Goal: Task Accomplishment & Management: Manage account settings

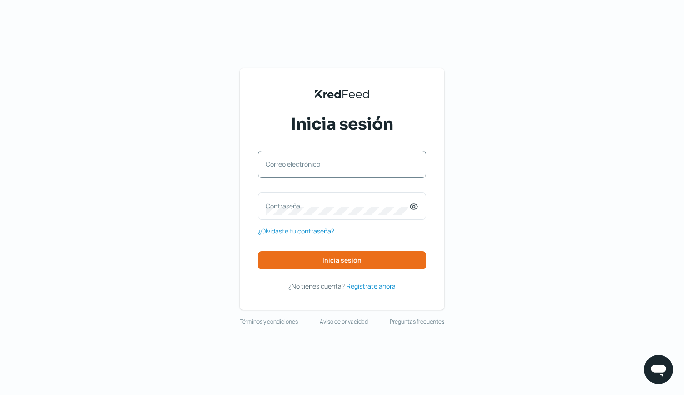
click at [296, 164] on label "Correo electrónico" at bounding box center [338, 164] width 144 height 9
click at [296, 165] on input "Correo electrónico" at bounding box center [342, 169] width 153 height 8
type input "[PERSON_NAME][EMAIL_ADDRESS][PERSON_NAME][PERSON_NAME][DOMAIN_NAME]"
click at [308, 230] on span "¿Olvidaste tu contraseña?" at bounding box center [296, 230] width 76 height 11
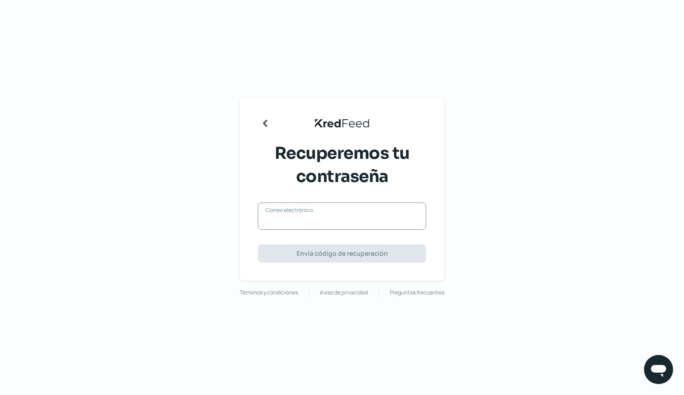
click at [300, 221] on input "Correo electrónico" at bounding box center [342, 221] width 153 height 8
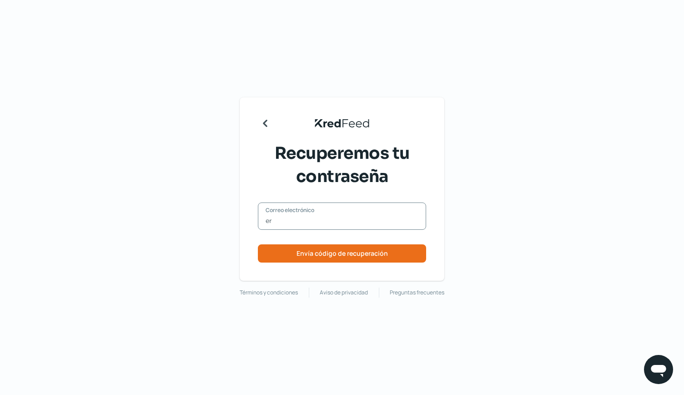
type input "[PERSON_NAME][EMAIL_ADDRESS][PERSON_NAME][PERSON_NAME][DOMAIN_NAME]"
click at [337, 257] on span "Envía código de recuperación" at bounding box center [342, 253] width 91 height 6
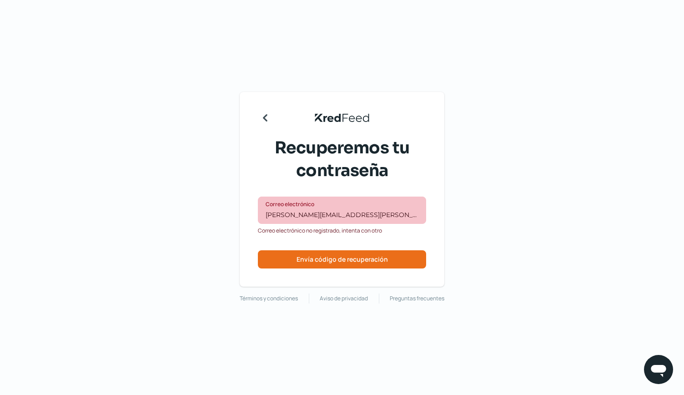
click at [274, 115] on div "KredFeed's Black Logo" at bounding box center [342, 118] width 168 height 8
click at [269, 115] on icon "Regresar" at bounding box center [265, 118] width 15 height 15
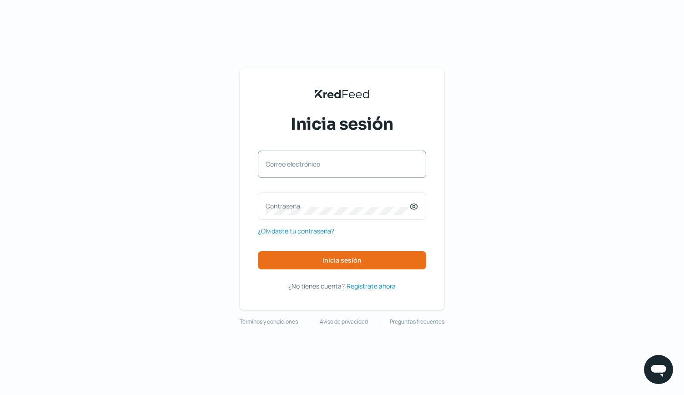
click at [290, 168] on label "Correo electrónico" at bounding box center [338, 164] width 144 height 9
click at [290, 168] on input "Correo electrónico" at bounding box center [342, 169] width 153 height 8
type input "[PERSON_NAME][EMAIL_ADDRESS][PERSON_NAME][PERSON_NAME][DOMAIN_NAME]"
click at [316, 232] on span "¿Olvidaste tu contraseña?" at bounding box center [296, 230] width 76 height 11
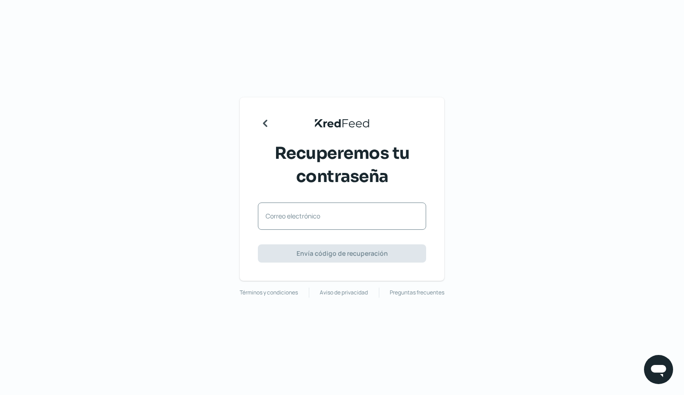
click at [303, 220] on label "Correo electrónico" at bounding box center [338, 215] width 144 height 9
click at [303, 220] on input "Correo electrónico" at bounding box center [342, 221] width 153 height 8
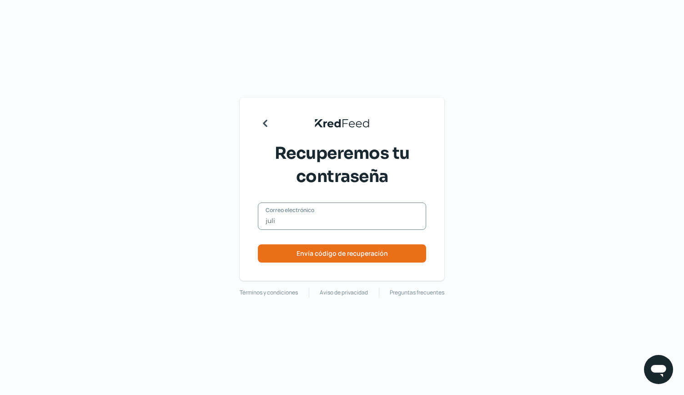
type input "[PERSON_NAME][EMAIL_ADDRESS][PERSON_NAME][PERSON_NAME][DOMAIN_NAME]"
click at [339, 252] on span "Envía código de recuperación" at bounding box center [342, 253] width 91 height 6
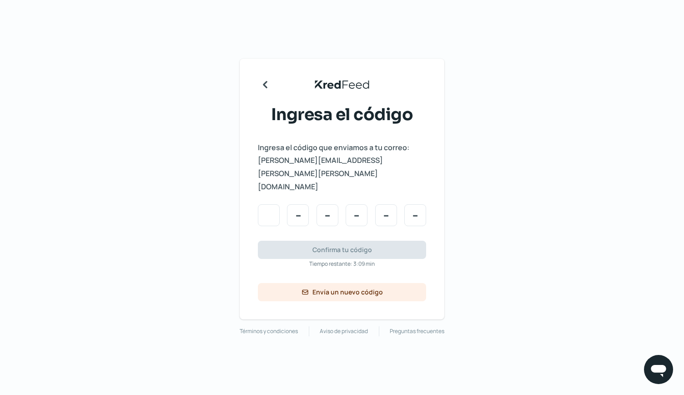
type input "2"
type input "6"
type input "3"
type input "8"
type input "1"
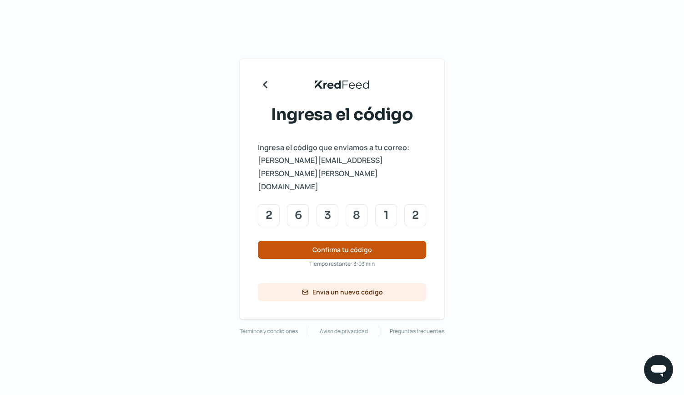
type input "2"
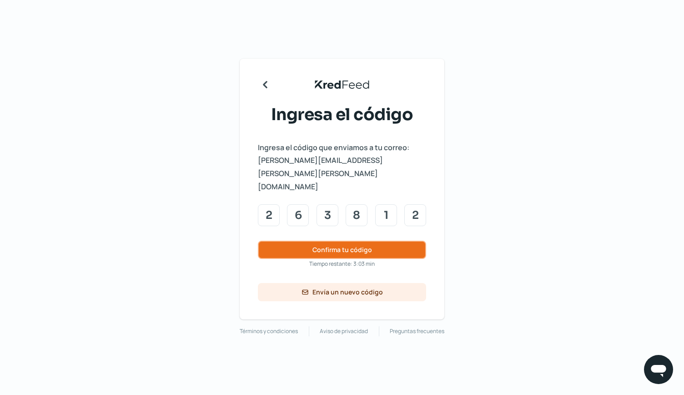
click at [348, 247] on span "Confirma tu código" at bounding box center [342, 250] width 60 height 6
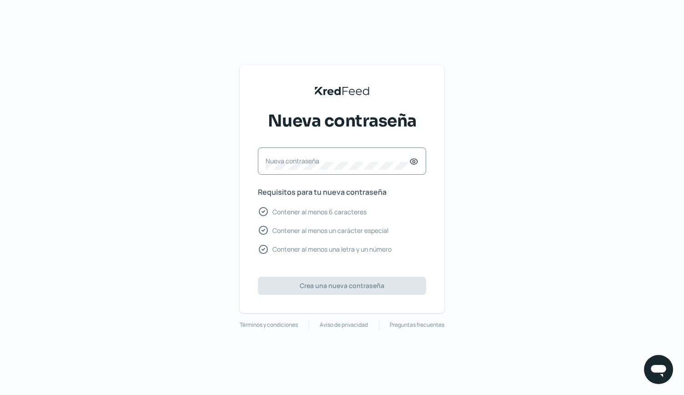
click at [285, 161] on label "Nueva contraseña" at bounding box center [338, 160] width 144 height 9
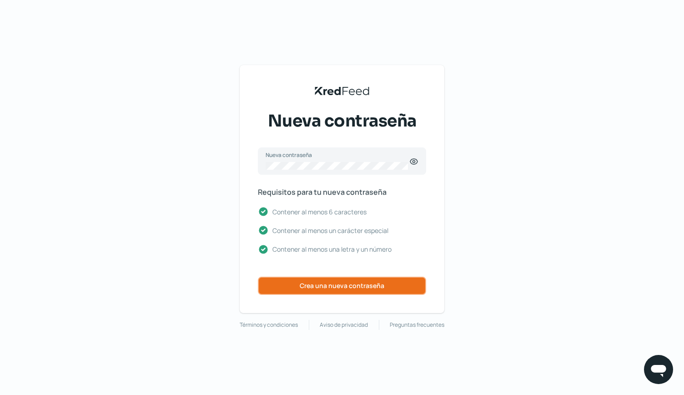
click at [330, 287] on span "Crea una nueva contraseña" at bounding box center [342, 285] width 85 height 6
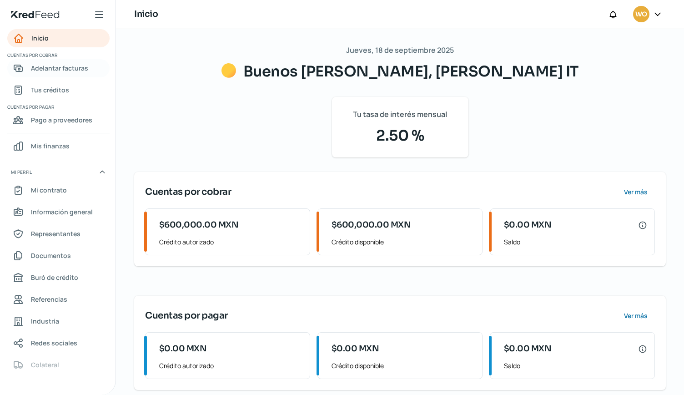
click at [72, 70] on span "Adelantar facturas" at bounding box center [59, 67] width 57 height 11
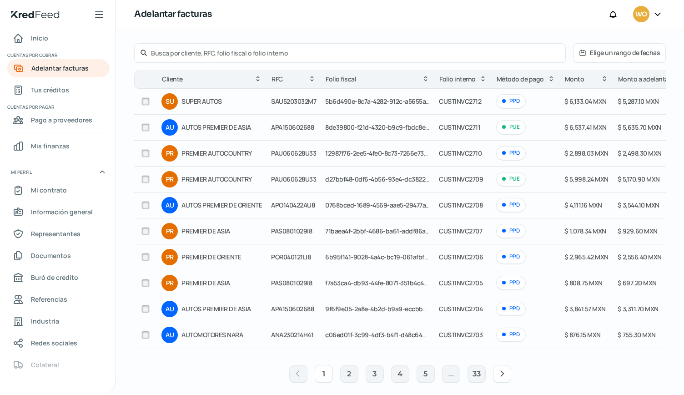
scroll to position [50, 0]
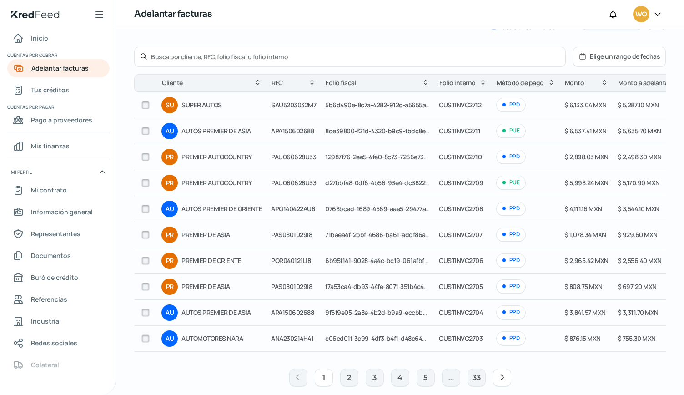
drag, startPoint x: 684, startPoint y: 85, endPoint x: 683, endPoint y: 42, distance: 42.3
click at [683, 42] on div "Jueves, 18 de septiembre 2025 Adelantar facturas Actualizando facturas del SAT …" at bounding box center [400, 212] width 568 height 366
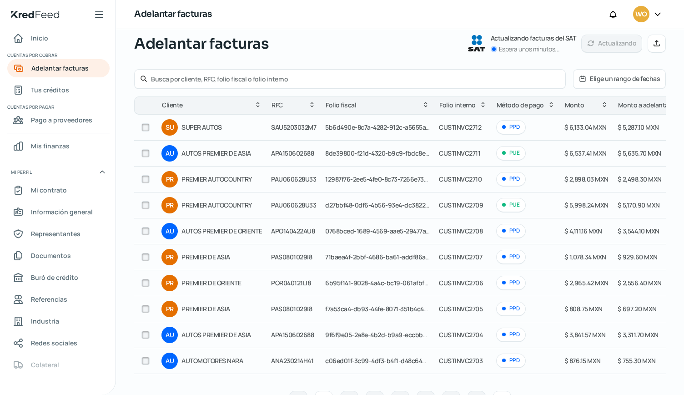
scroll to position [13, 0]
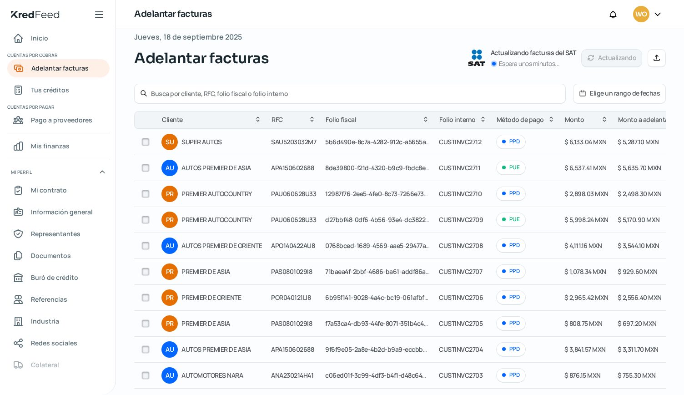
click at [141, 145] on div at bounding box center [146, 142] width 14 height 14
click at [147, 143] on input "checkbox" at bounding box center [145, 142] width 8 height 8
checkbox input "true"
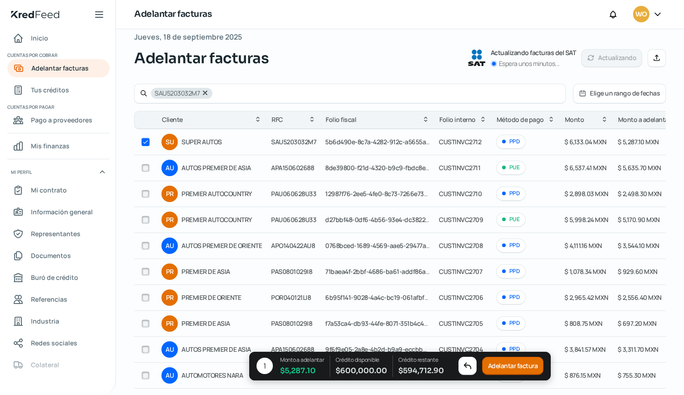
scroll to position [0, 0]
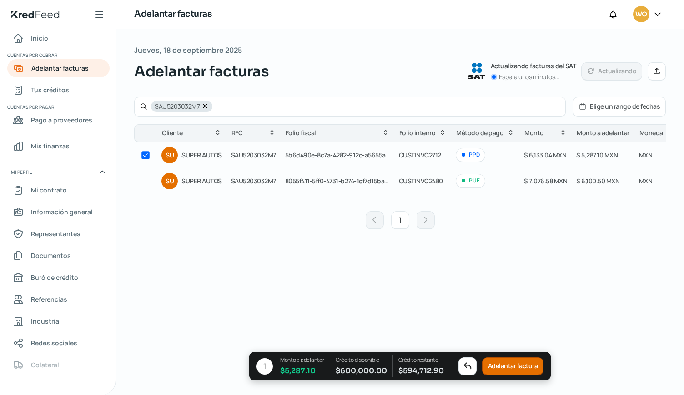
click at [520, 371] on button "Adelantar factura" at bounding box center [513, 366] width 62 height 18
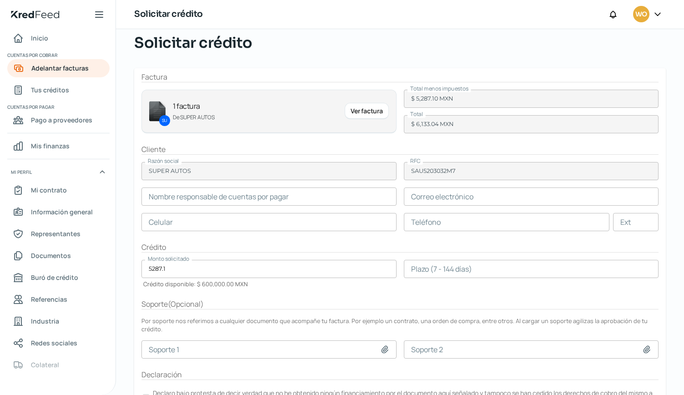
scroll to position [30, 0]
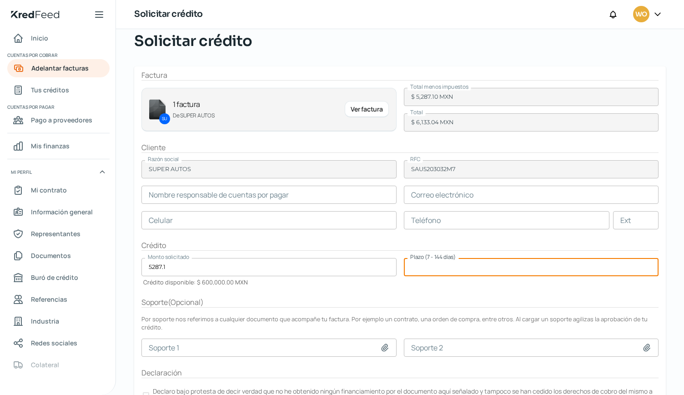
click at [491, 267] on input "number" at bounding box center [531, 267] width 255 height 18
click at [299, 196] on input "text" at bounding box center [268, 195] width 255 height 18
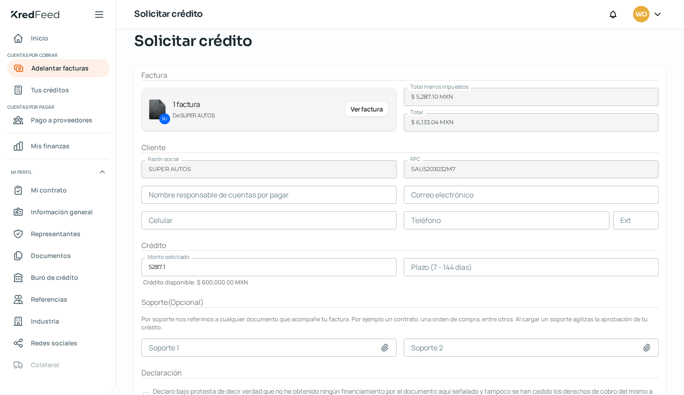
drag, startPoint x: 684, startPoint y: 166, endPoint x: 681, endPoint y: 192, distance: 26.0
click at [681, 192] on div "Jueves, 18 de septiembre 2025 Solicitar crédito Factura SU 1 factura De SUPER A…" at bounding box center [400, 212] width 568 height 366
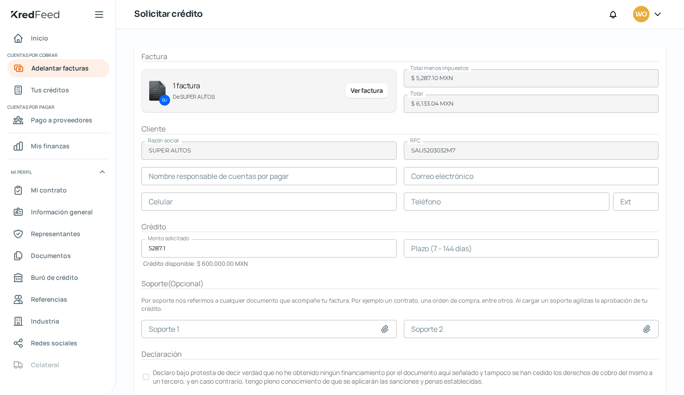
scroll to position [64, 0]
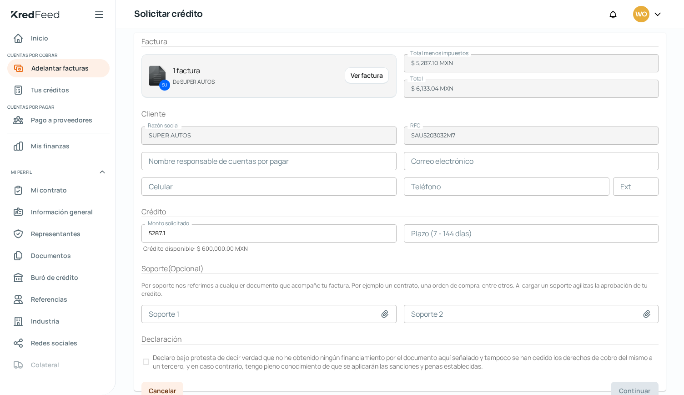
drag, startPoint x: 684, startPoint y: 121, endPoint x: 682, endPoint y: 189, distance: 68.7
click at [682, 189] on div "Jueves, 18 de septiembre 2025 Solicitar crédito Factura SU 1 factura De SUPER A…" at bounding box center [400, 212] width 568 height 366
drag, startPoint x: 684, startPoint y: 218, endPoint x: 683, endPoint y: 185, distance: 32.8
click at [683, 185] on div "Jueves, 18 de septiembre 2025 Solicitar crédito Factura SU 1 factura De SUPER A…" at bounding box center [400, 212] width 568 height 366
click at [660, 14] on icon at bounding box center [657, 14] width 9 height 9
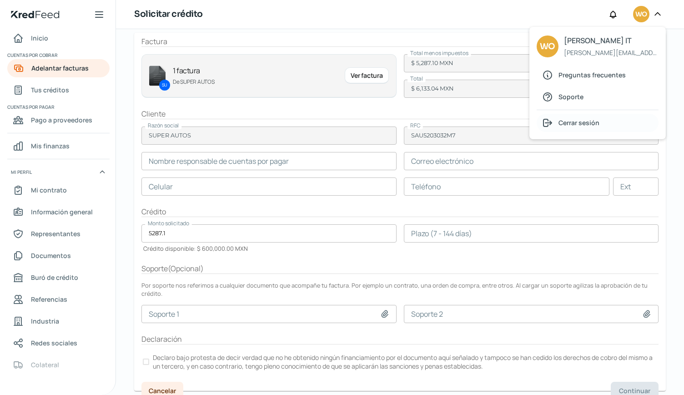
click at [581, 121] on span "Cerrar sesión" at bounding box center [579, 122] width 41 height 11
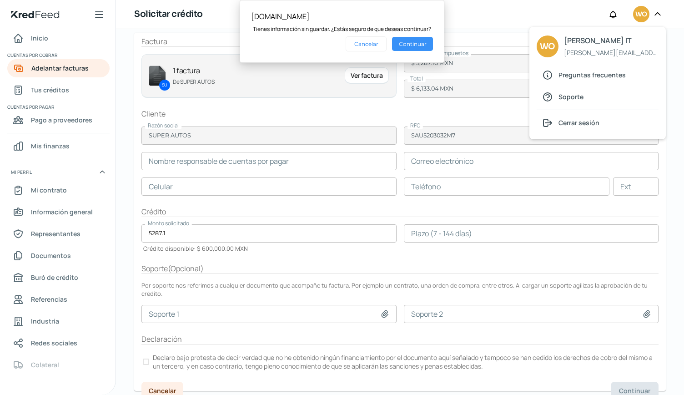
click at [405, 44] on button "Continuar" at bounding box center [412, 44] width 41 height 14
